Goal: Information Seeking & Learning: Learn about a topic

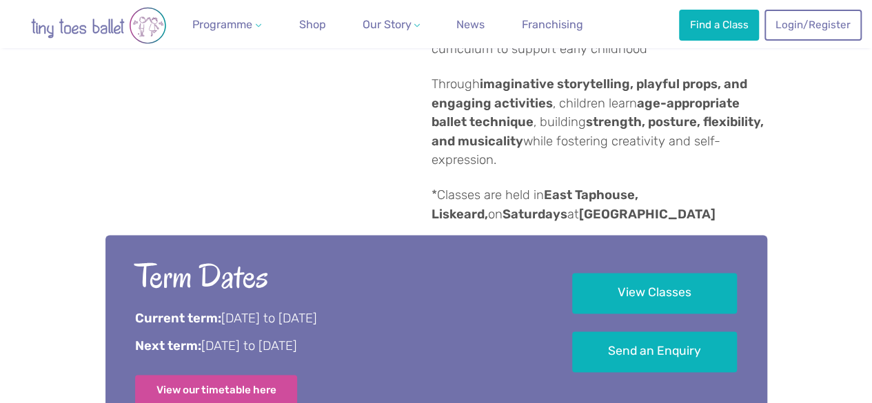
scroll to position [818, 0]
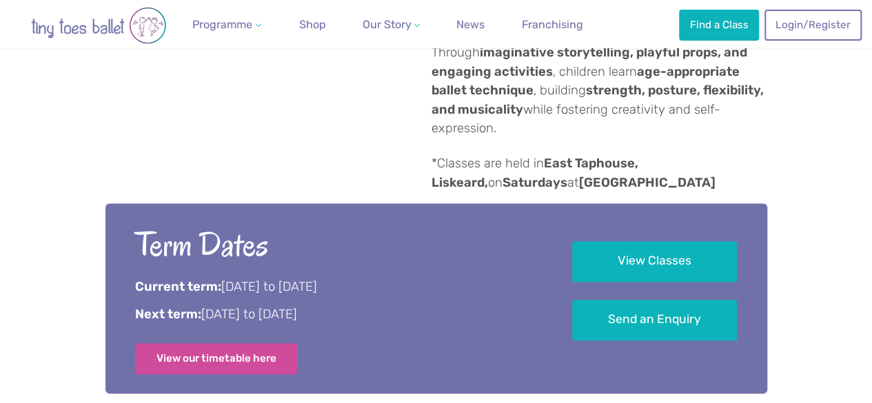
drag, startPoint x: 133, startPoint y: 168, endPoint x: 434, endPoint y: 201, distance: 302.9
click at [434, 203] on div "Term Dates Current term: [DATE] to [DATE] Next term: [DATE] to [DATE] View our …" at bounding box center [436, 298] width 662 height 190
copy div "Term Dates Current term: [DATE] to [DATE] Next term: [DATE] to [DATE]"
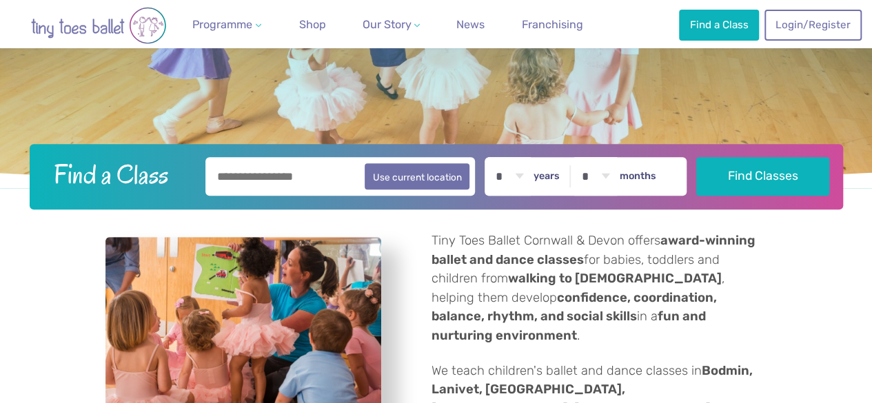
scroll to position [0, 0]
